Goal: Navigation & Orientation: Find specific page/section

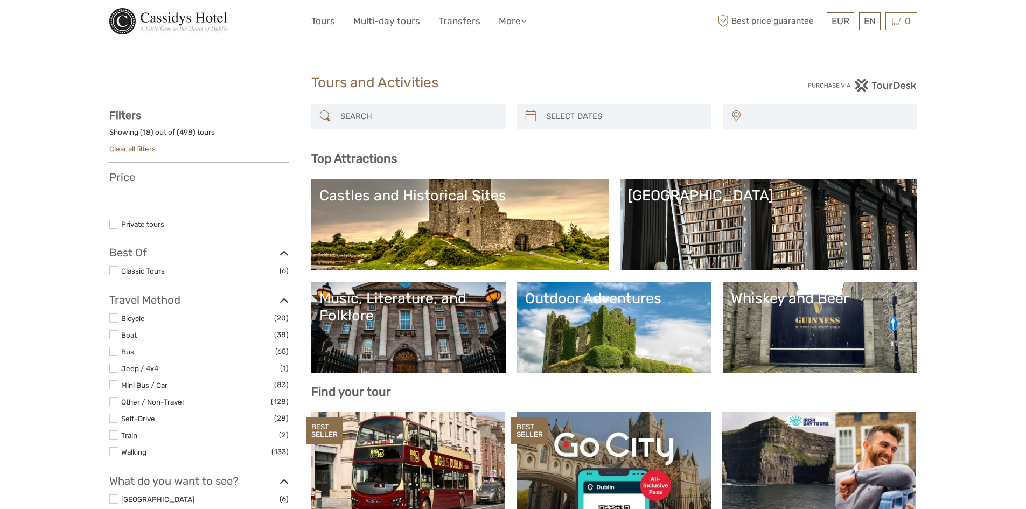
select select
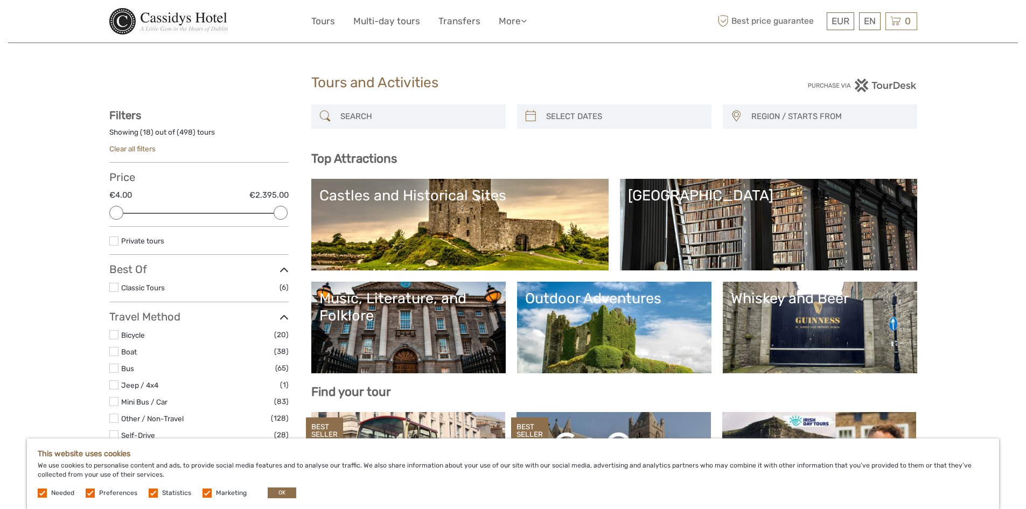
click at [190, 17] on img at bounding box center [168, 21] width 119 height 26
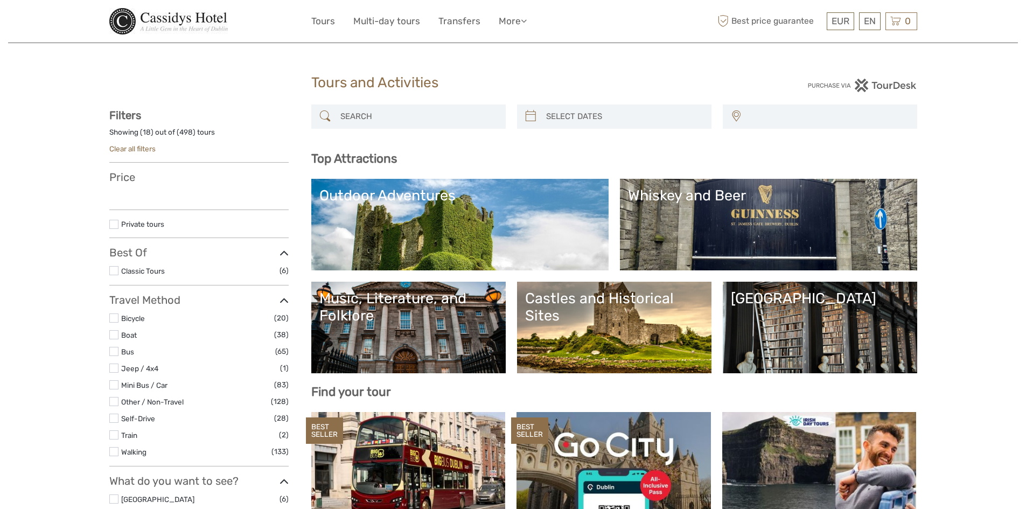
select select
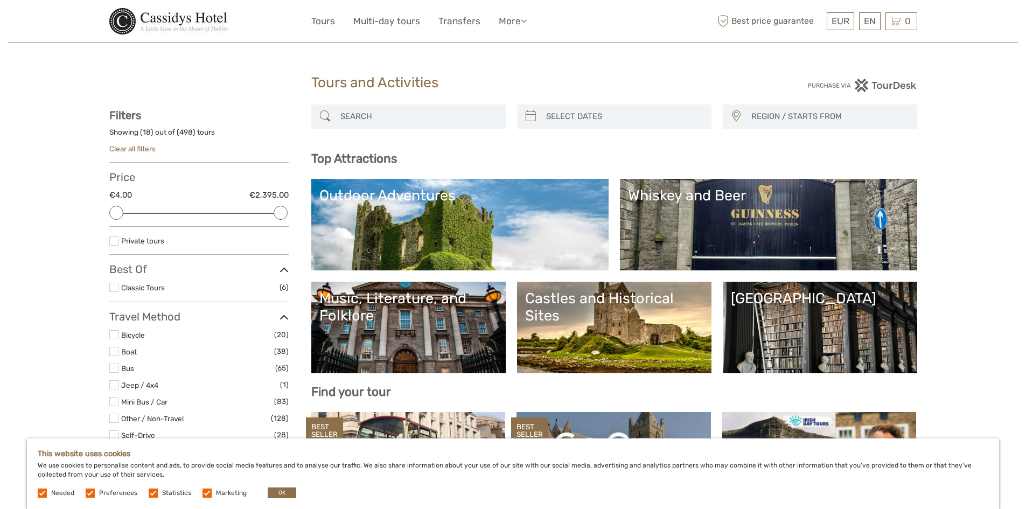
click at [149, 13] on img at bounding box center [168, 21] width 119 height 26
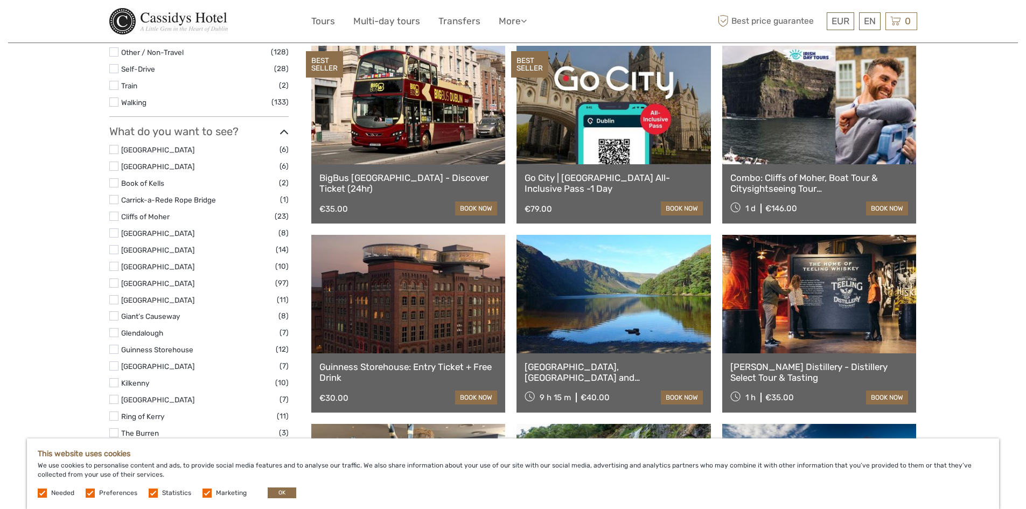
scroll to position [377, 0]
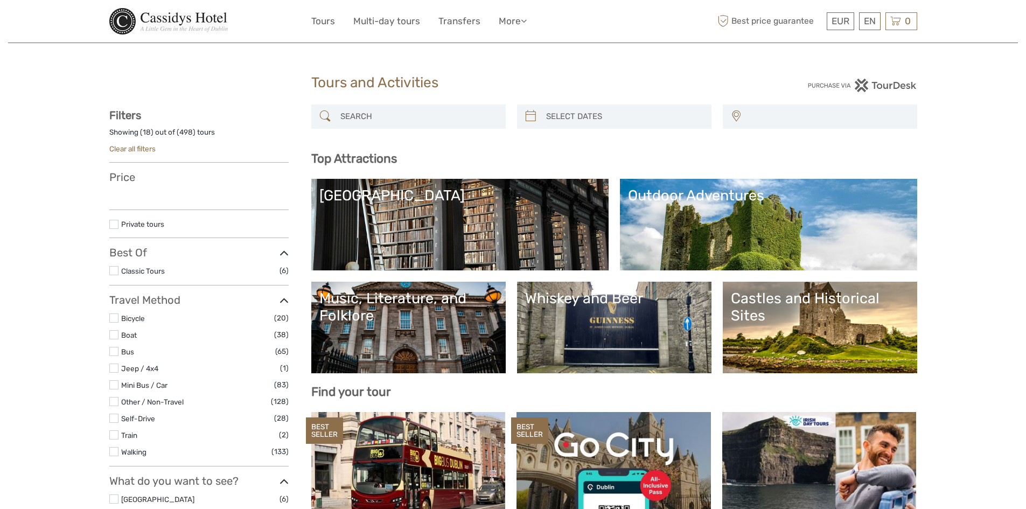
select select
